Goal: Check status: Check status

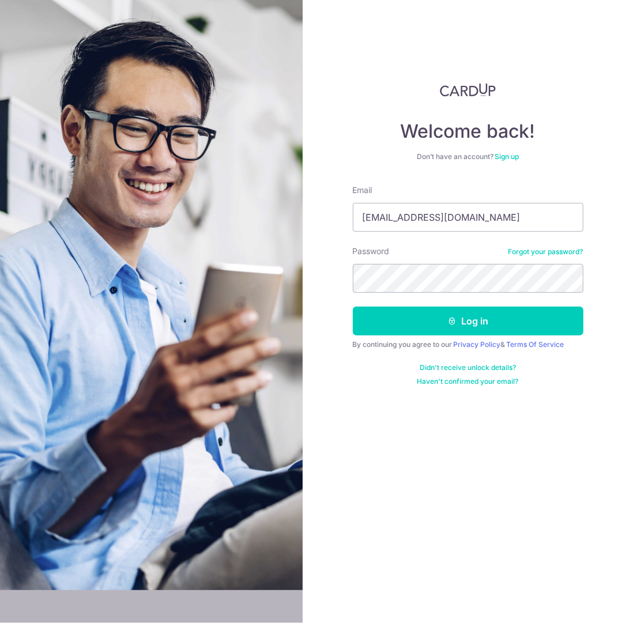
drag, startPoint x: 492, startPoint y: 211, endPoint x: 172, endPoint y: 226, distance: 319.6
click at [172, 226] on section "Welcome back! Don’t have an account? Sign up Email laushufamily@gmail.com Passw…" at bounding box center [316, 311] width 633 height 623
type input "[EMAIL_ADDRESS][DOMAIN_NAME]"
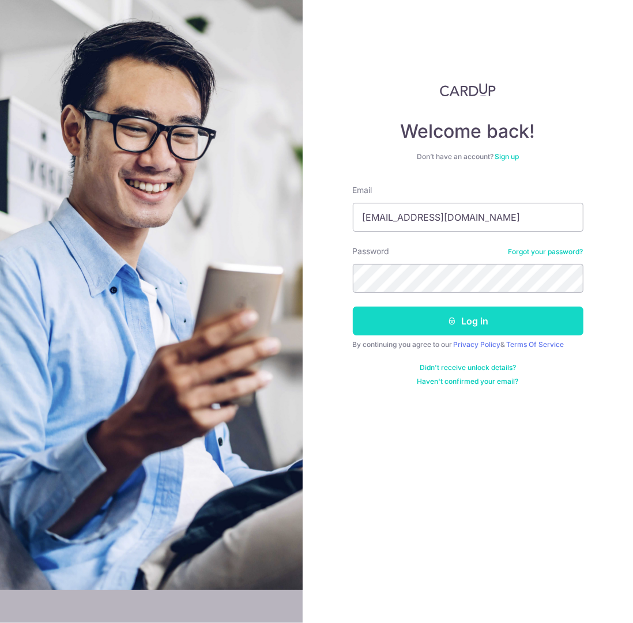
click at [468, 327] on button "Log in" at bounding box center [468, 321] width 231 height 29
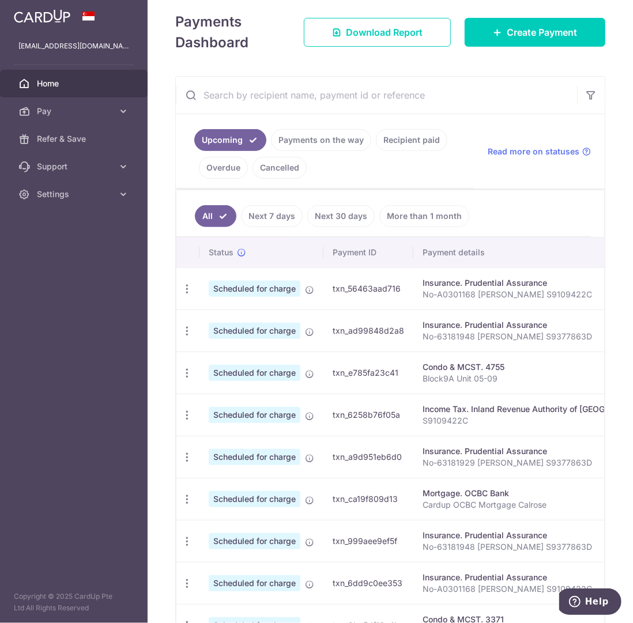
scroll to position [288, 0]
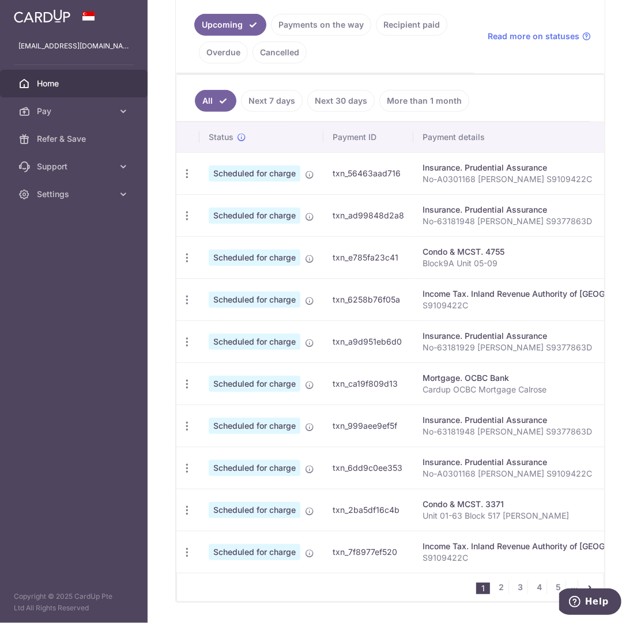
click at [418, 21] on link "Recipient paid" at bounding box center [411, 25] width 71 height 22
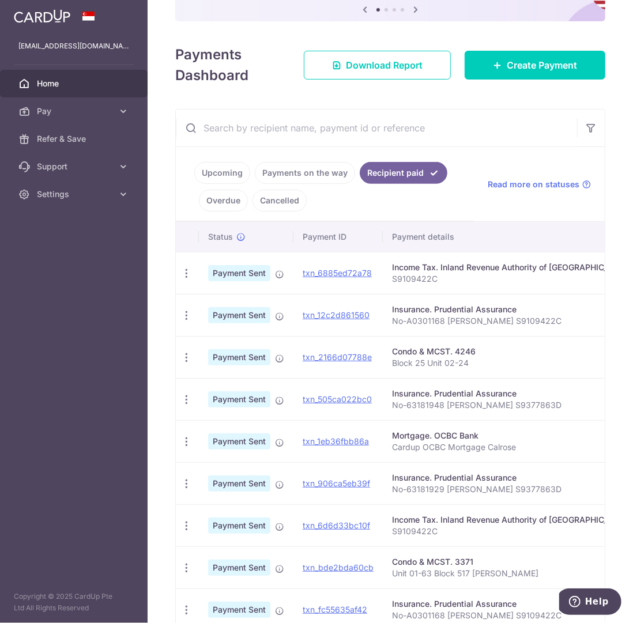
scroll to position [173, 0]
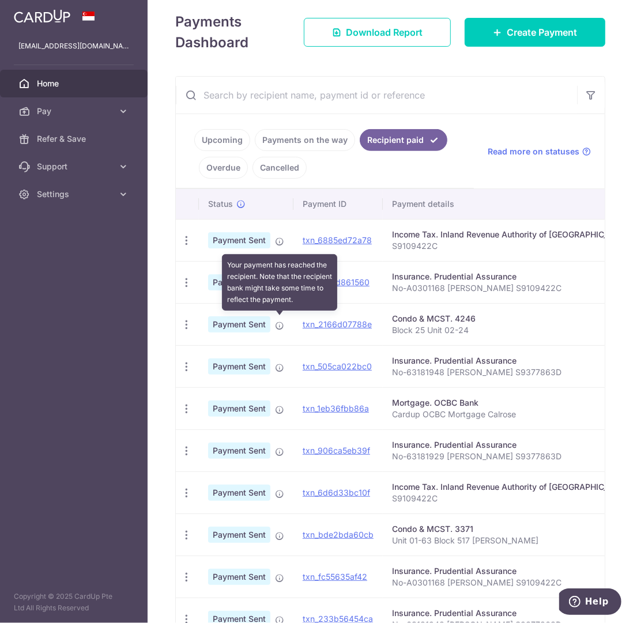
click at [277, 323] on icon at bounding box center [279, 325] width 9 height 9
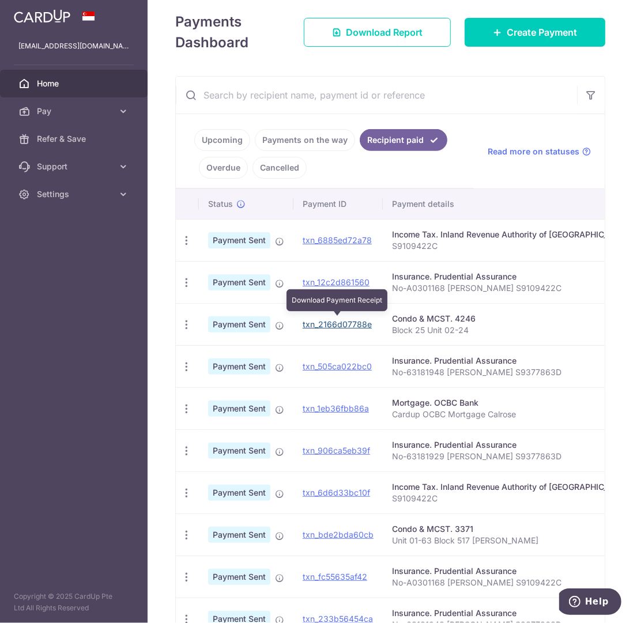
click at [354, 322] on link "txn_2166d07788e" at bounding box center [337, 324] width 69 height 10
click at [229, 136] on link "Upcoming" at bounding box center [222, 140] width 56 height 22
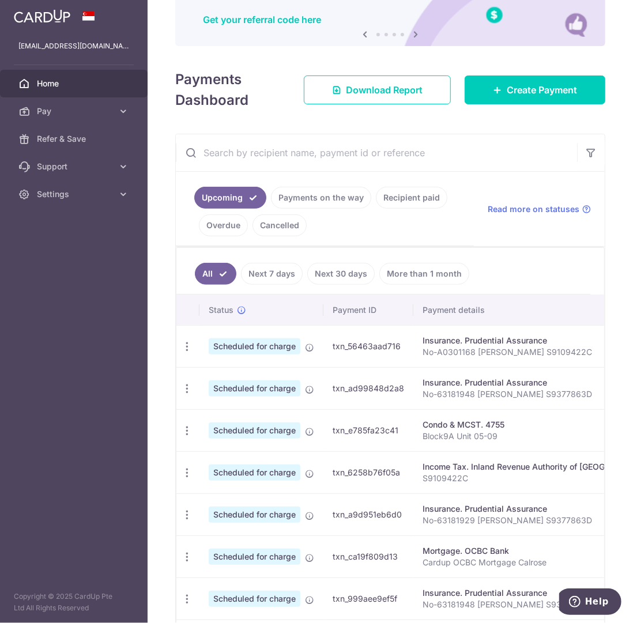
scroll to position [115, 0]
click at [256, 153] on input "text" at bounding box center [376, 152] width 401 height 37
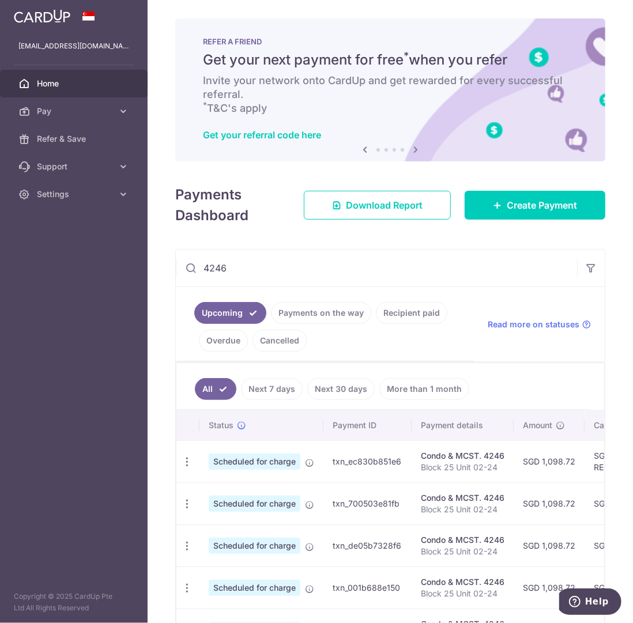
scroll to position [173, 0]
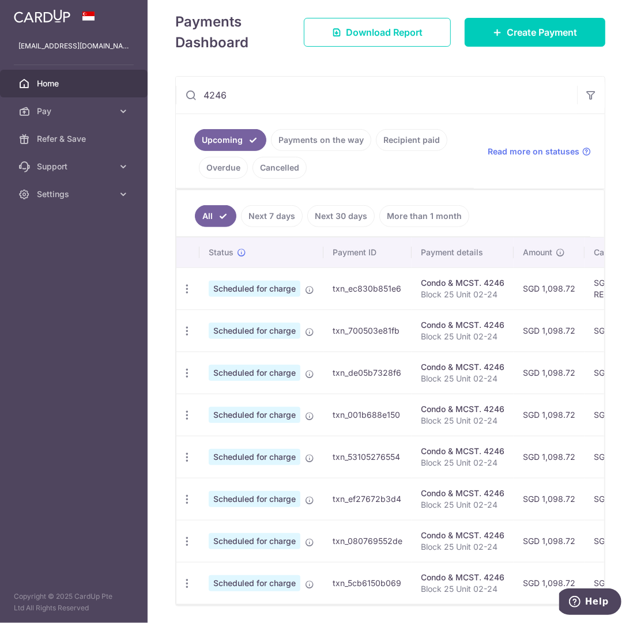
type input "4246"
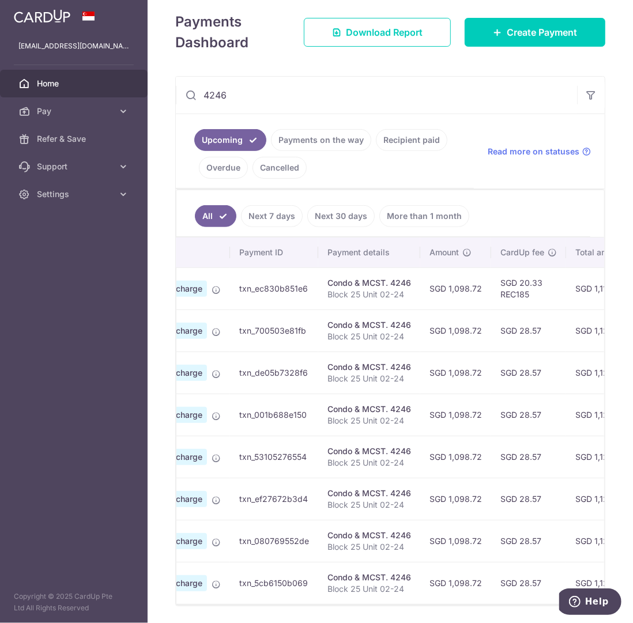
scroll to position [0, 141]
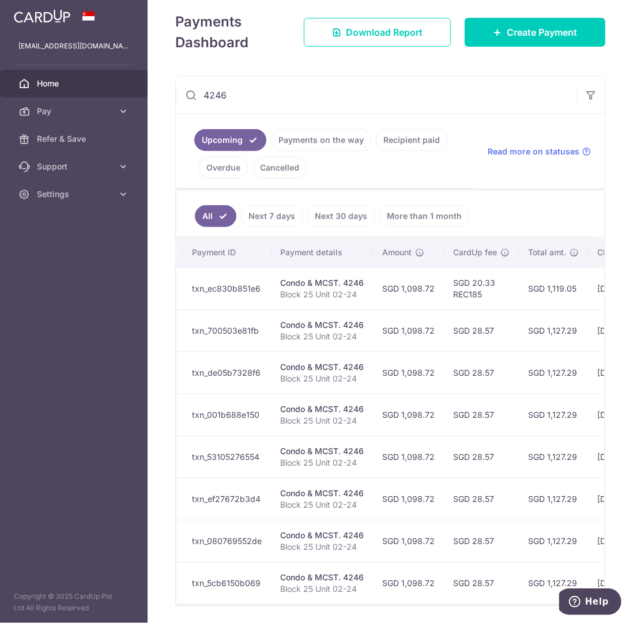
drag, startPoint x: 546, startPoint y: 296, endPoint x: 553, endPoint y: 301, distance: 9.0
click at [567, 300] on tr "Update payment Cancel payment Upload doc Scheduled for charge txn_ec830b851e6 C…" at bounding box center [428, 288] width 784 height 42
click at [483, 304] on td "SGD 20.33 REC185" at bounding box center [481, 288] width 75 height 42
click at [560, 285] on td "SGD 1,119.05" at bounding box center [553, 288] width 69 height 42
drag, startPoint x: 574, startPoint y: 285, endPoint x: 472, endPoint y: 284, distance: 102.0
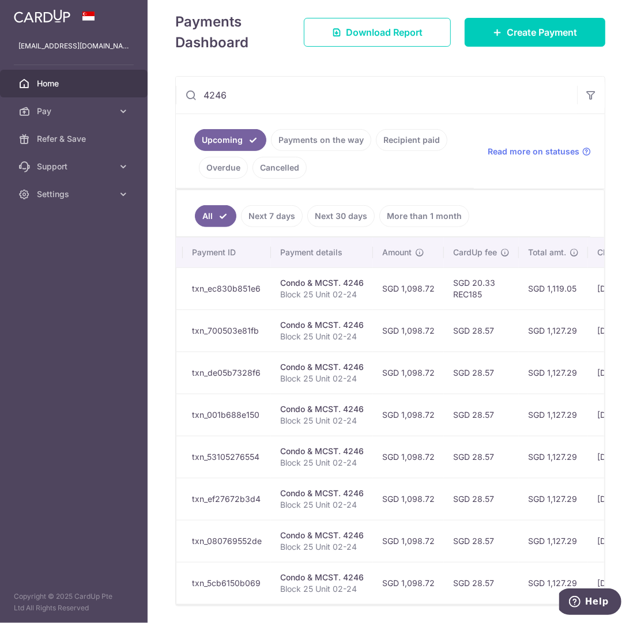
click at [472, 284] on tr "Update payment Cancel payment Upload doc Scheduled for charge txn_ec830b851e6 C…" at bounding box center [428, 288] width 784 height 42
click at [534, 289] on td "SGD 1,119.05" at bounding box center [553, 288] width 69 height 42
click at [570, 288] on td "SGD 1,119.05" at bounding box center [553, 288] width 69 height 42
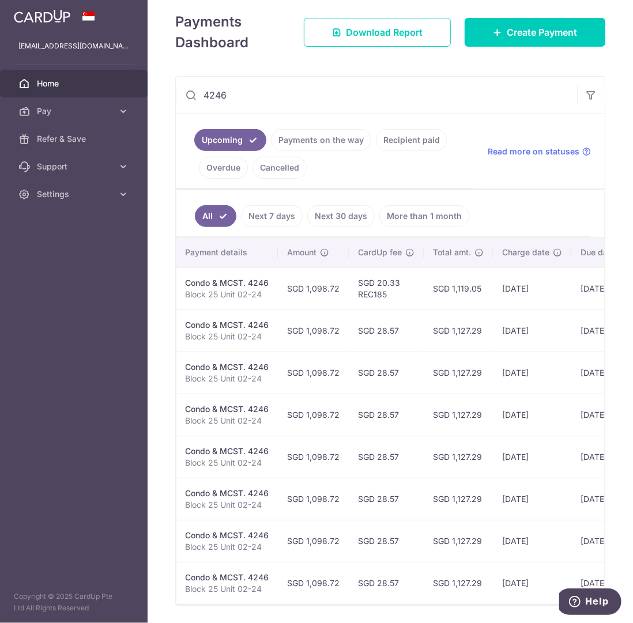
scroll to position [0, 355]
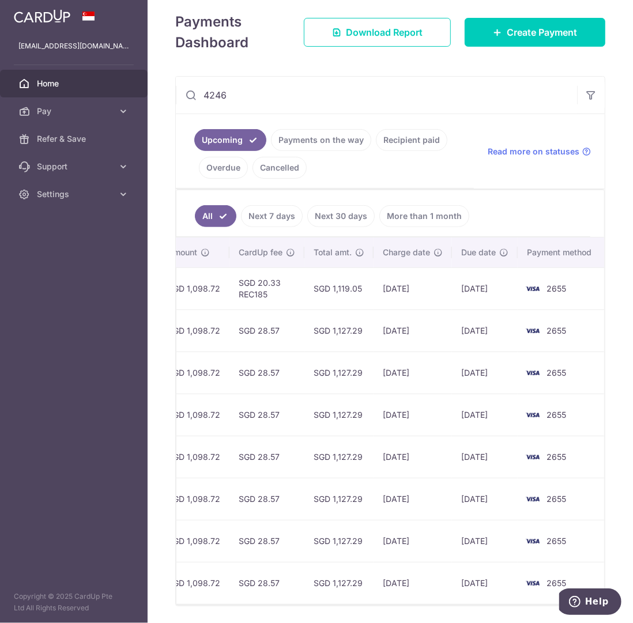
drag, startPoint x: 564, startPoint y: 284, endPoint x: 511, endPoint y: 296, distance: 54.3
click at [511, 296] on tr "Update payment Cancel payment Upload doc Scheduled for charge txn_ec830b851e6 C…" at bounding box center [213, 288] width 784 height 42
click at [502, 289] on td "[DATE]" at bounding box center [485, 288] width 66 height 42
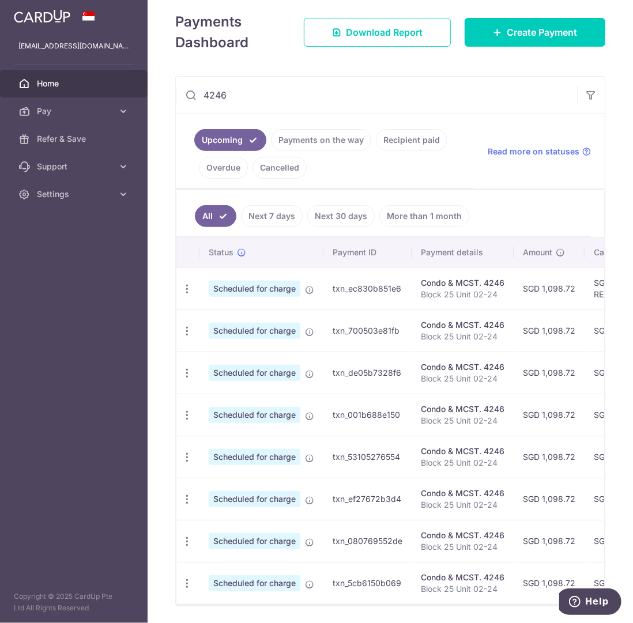
drag, startPoint x: 500, startPoint y: 284, endPoint x: 297, endPoint y: 278, distance: 202.9
click at [297, 278] on tr "Update payment Cancel payment Upload doc Scheduled for charge txn_ec830b851e6 C…" at bounding box center [568, 288] width 784 height 42
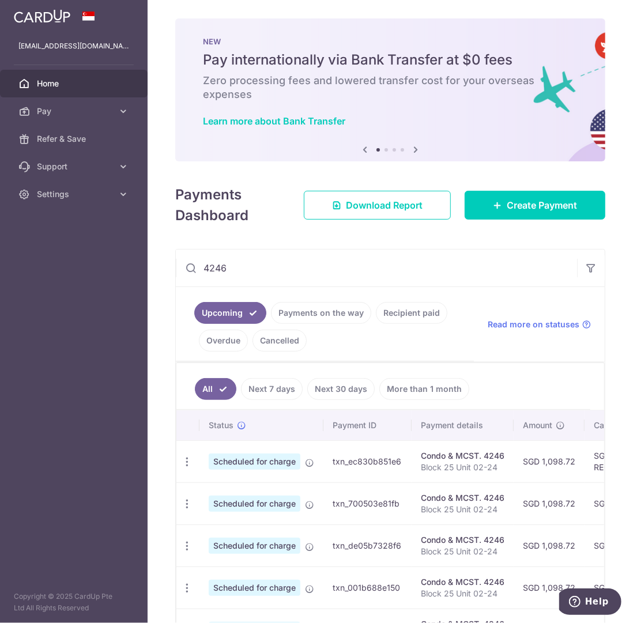
click at [447, 457] on div "Condo & MCST. 4246" at bounding box center [463, 456] width 84 height 12
